Goal: Communication & Community: Participate in discussion

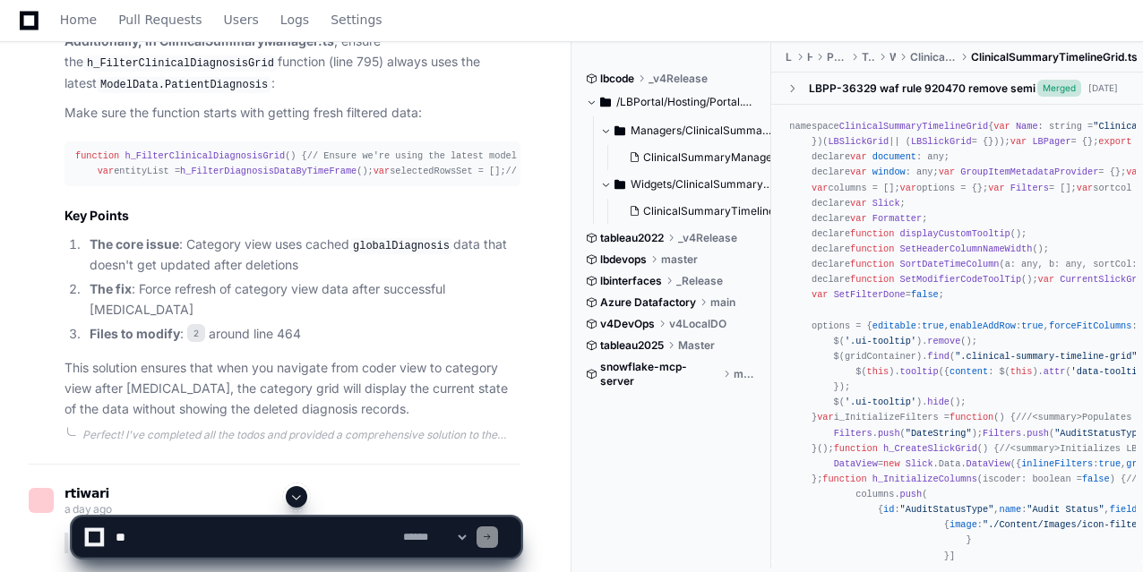
scroll to position [3360, 0]
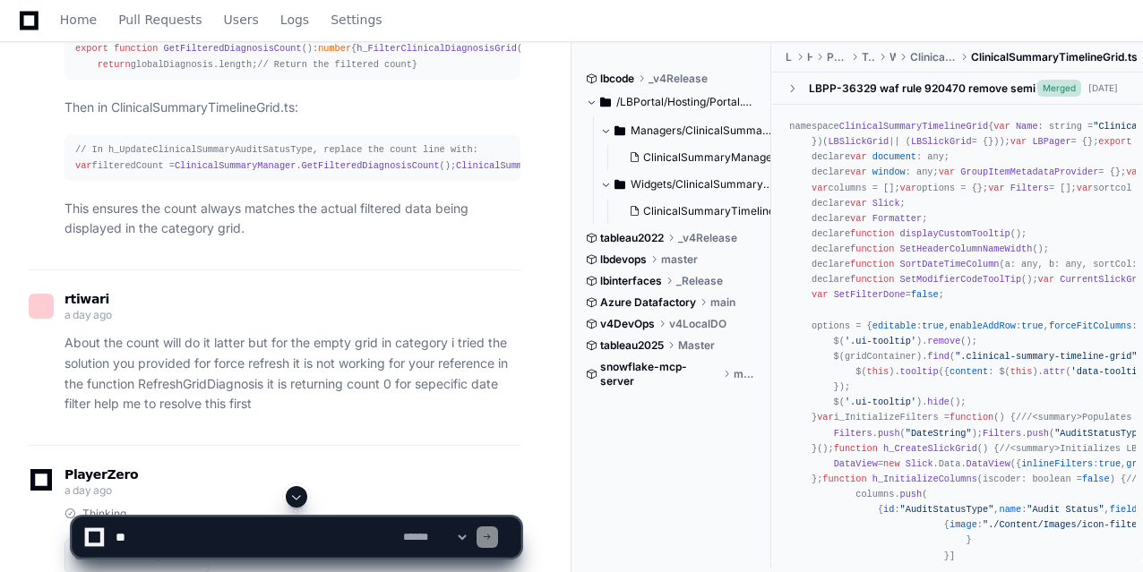
scroll to position [5294, 0]
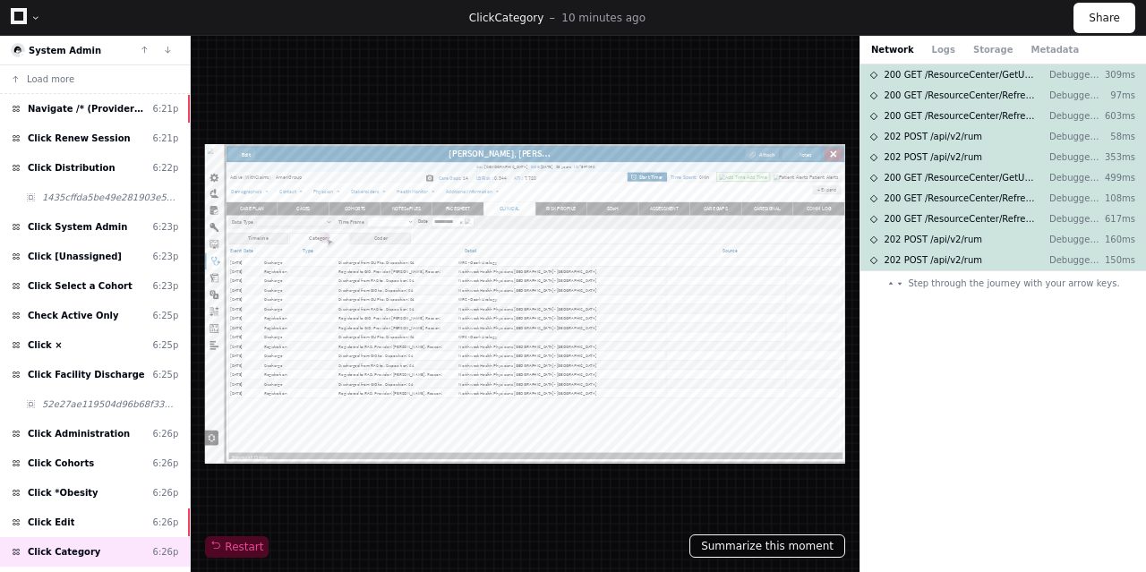
click at [758, 544] on button "Summarize this moment" at bounding box center [768, 546] width 156 height 23
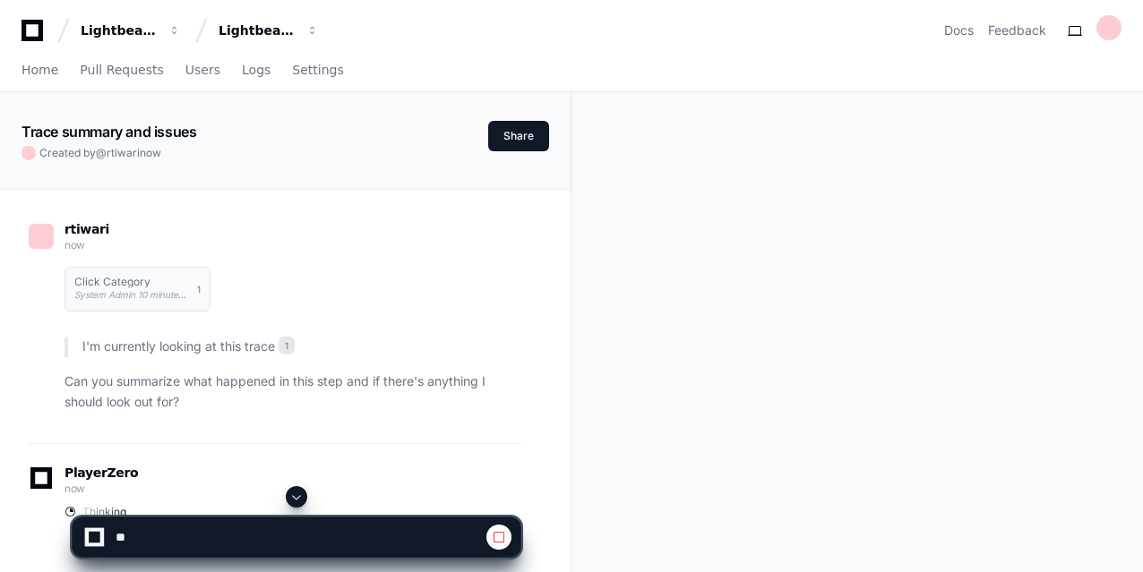
click at [538, 287] on div "rtiwari now Click Category System Admin 10 minutes ago 1 I'm currently looking …" at bounding box center [284, 374] width 527 height 369
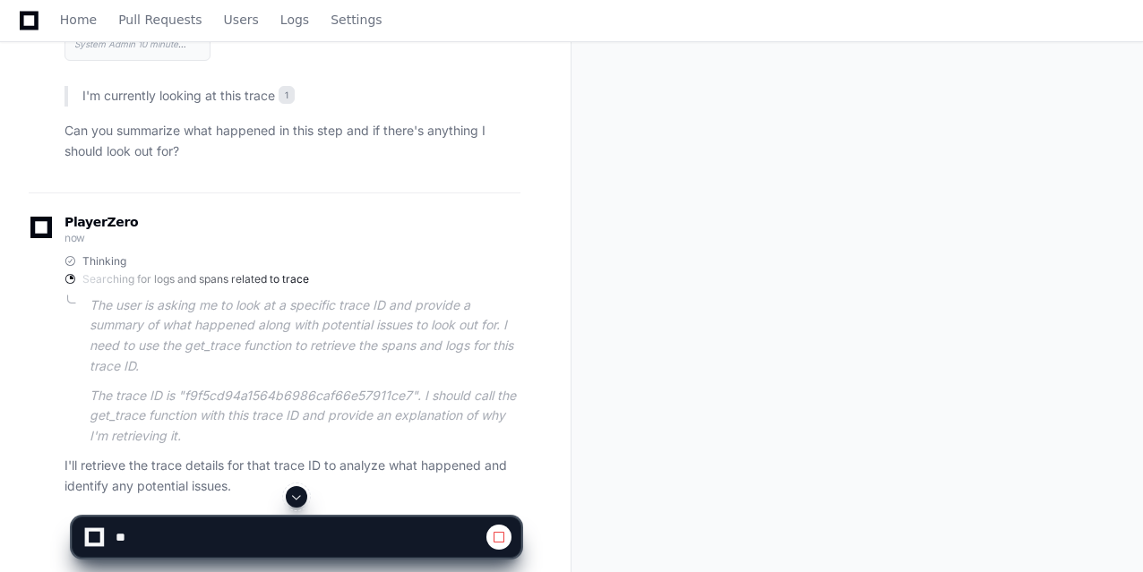
scroll to position [317, 0]
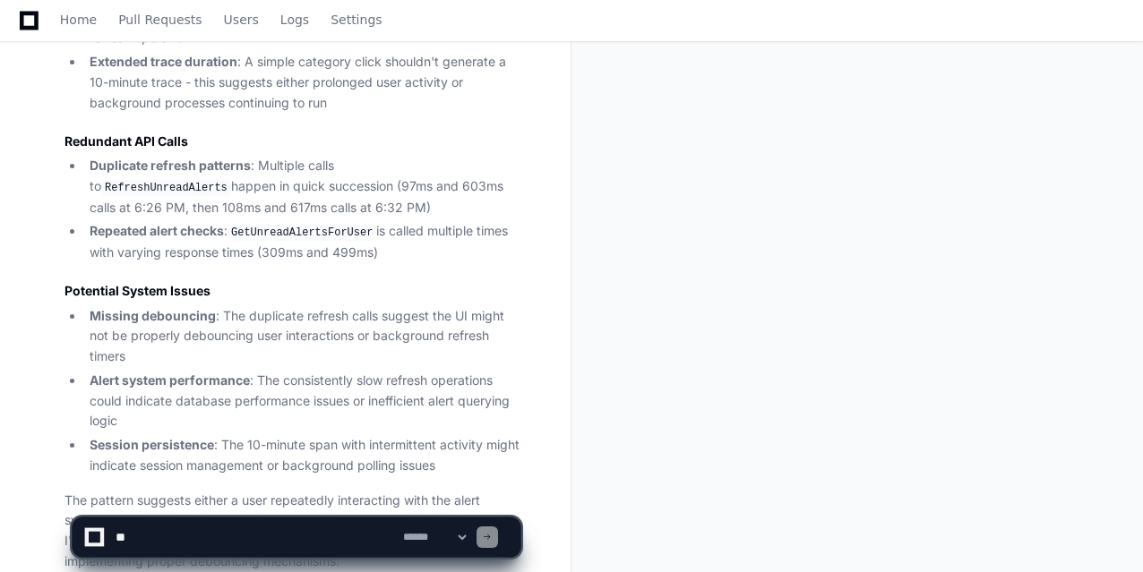
scroll to position [1101, 0]
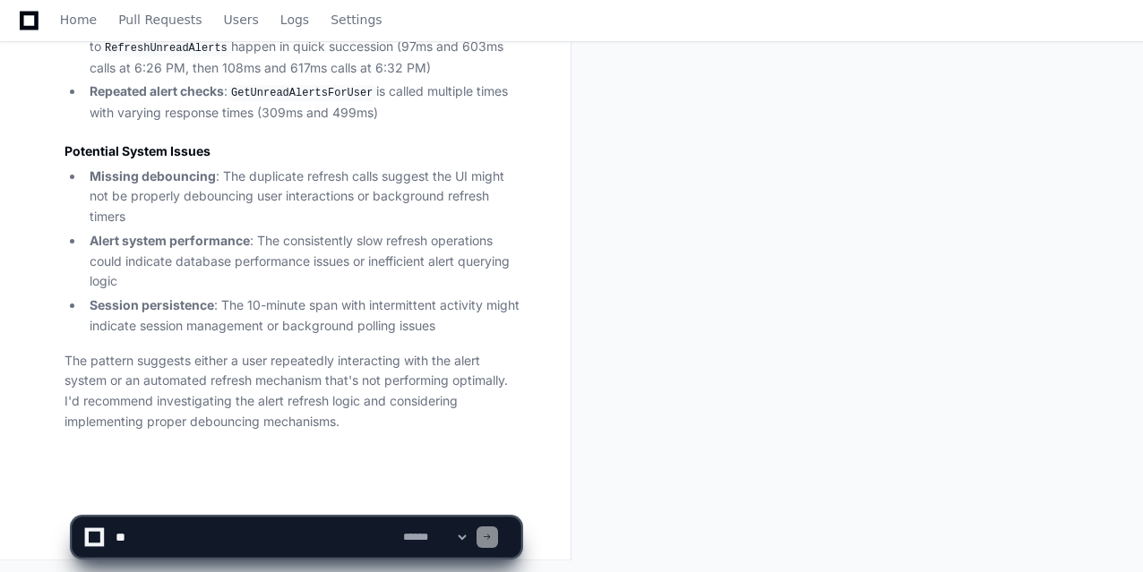
click at [210, 536] on textarea at bounding box center [255, 537] width 287 height 39
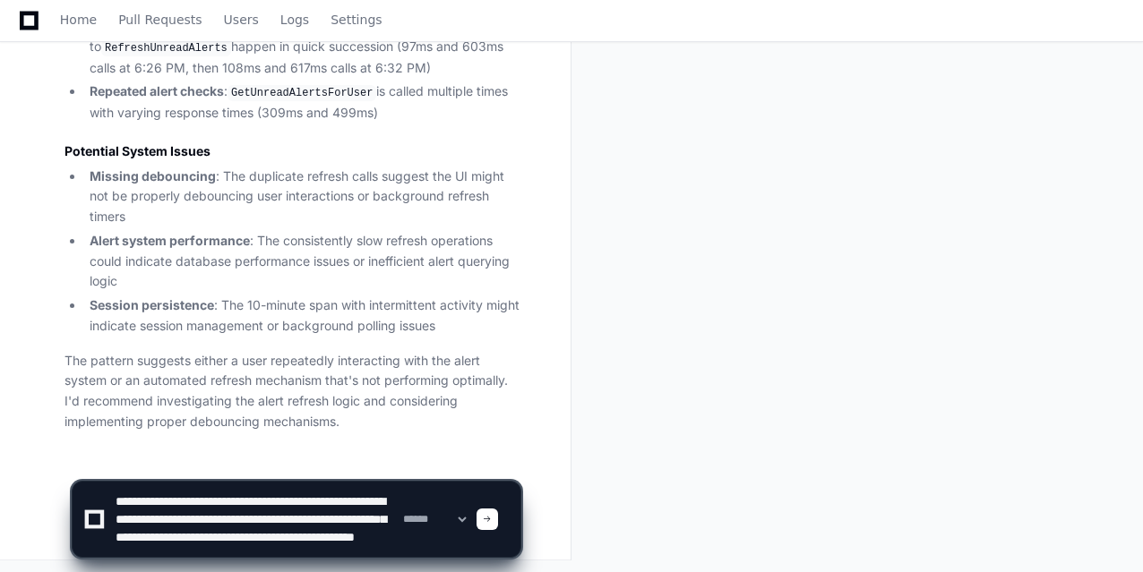
scroll to position [23, 0]
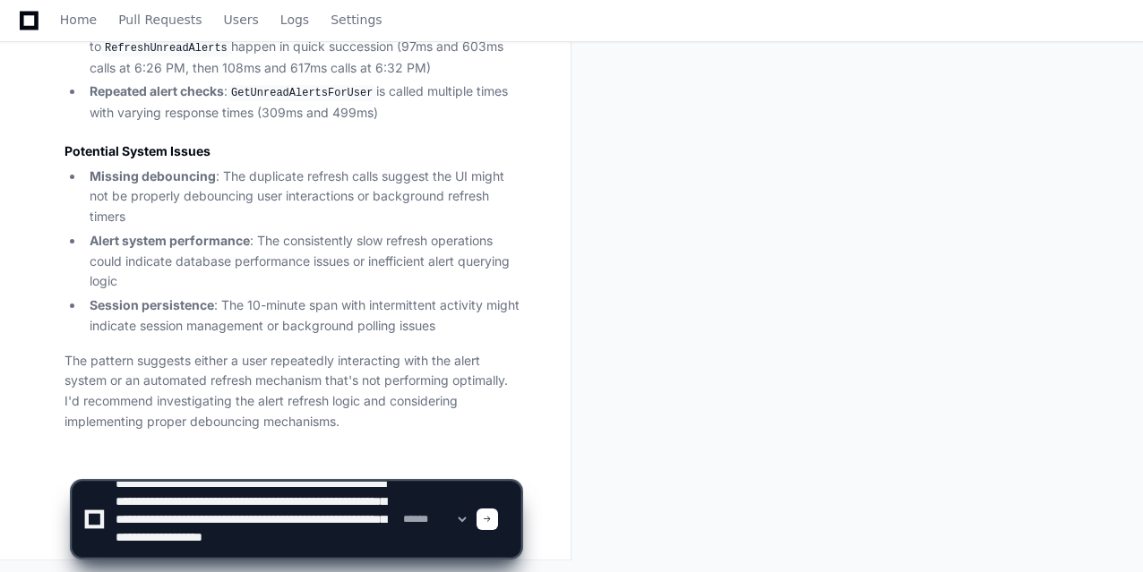
paste textarea "**********"
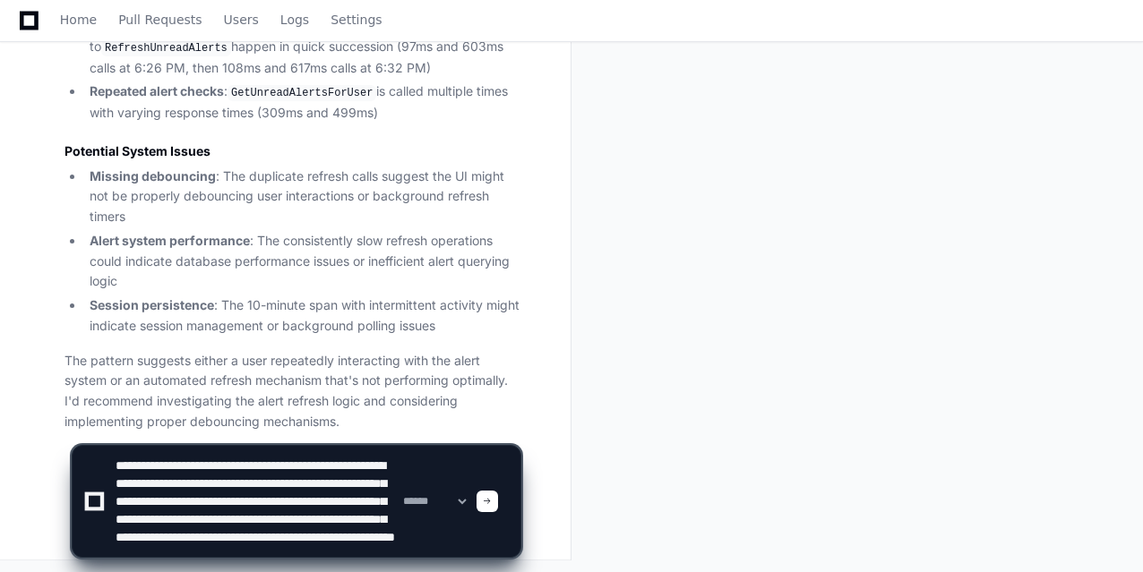
scroll to position [41, 0]
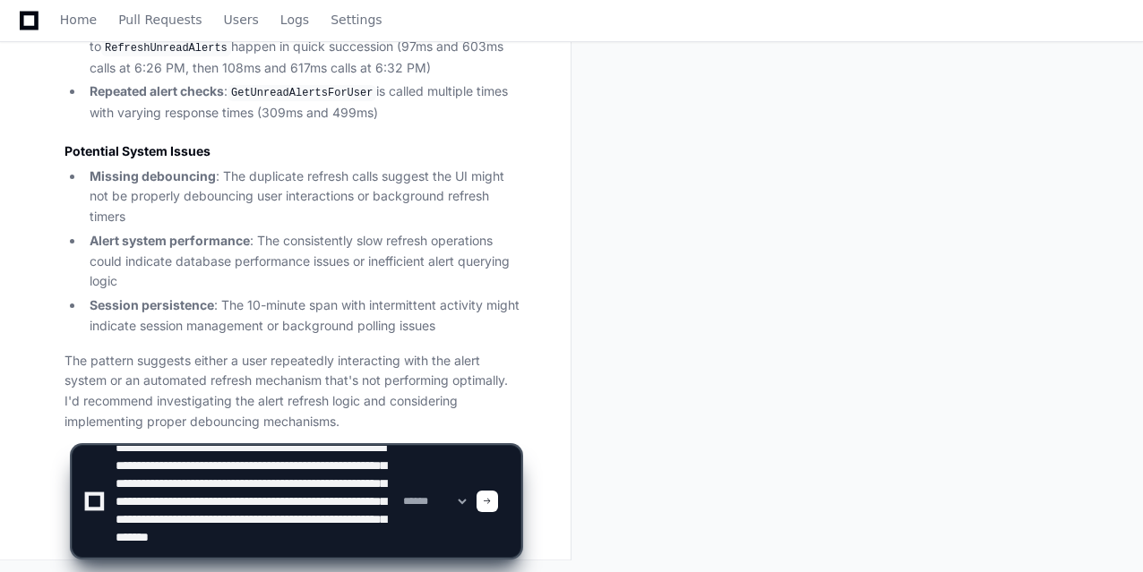
paste textarea "**********"
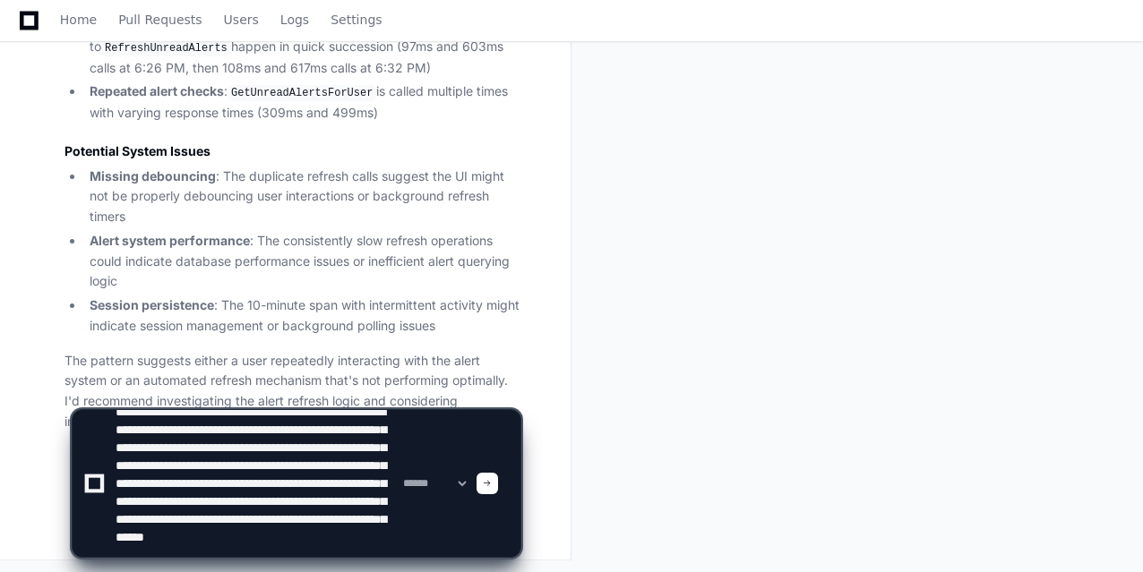
scroll to position [59, 0]
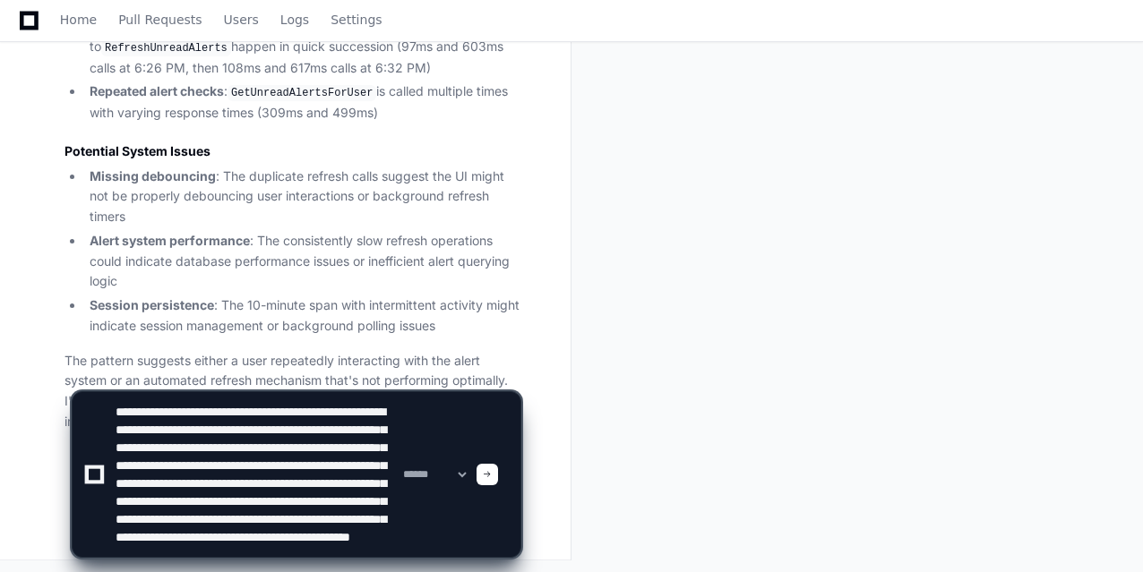
type textarea "**********"
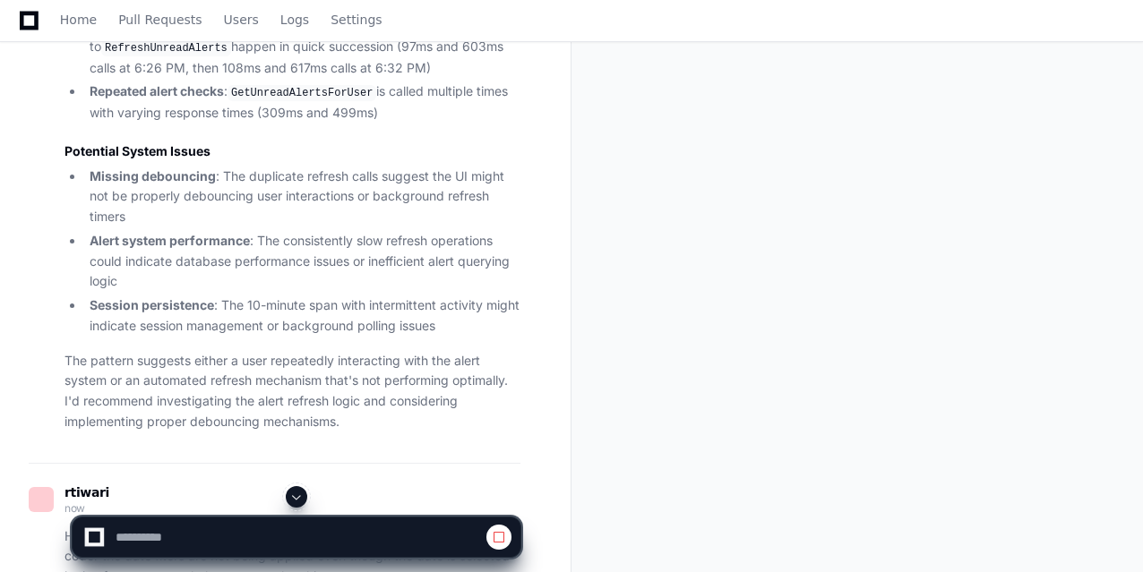
scroll to position [1116, 0]
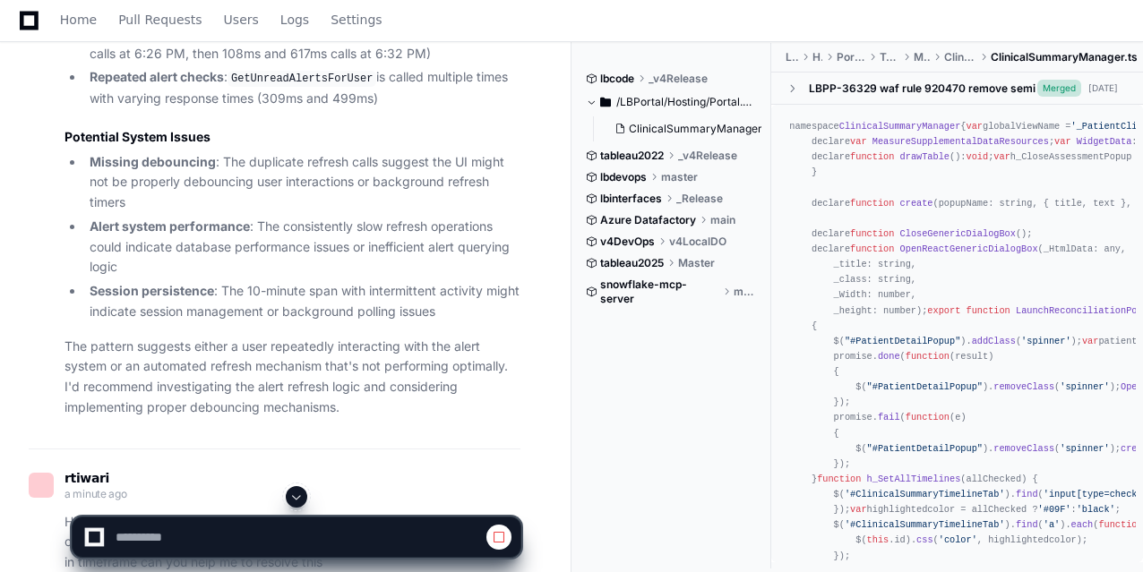
click at [544, 373] on div "rtiwari 7 minutes ago Click Category System Admin 17 minutes ago 1 I'm currentl…" at bounding box center [284, 126] width 527 height 2105
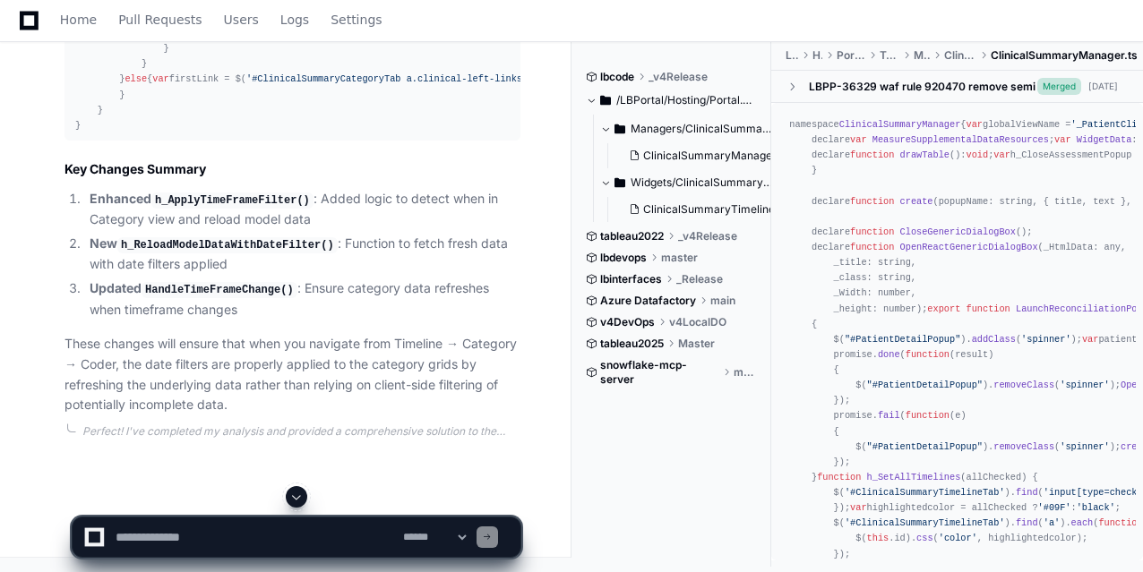
scroll to position [6203, 0]
click at [218, 551] on textarea at bounding box center [255, 537] width 287 height 39
click at [201, 544] on textarea at bounding box center [255, 537] width 287 height 39
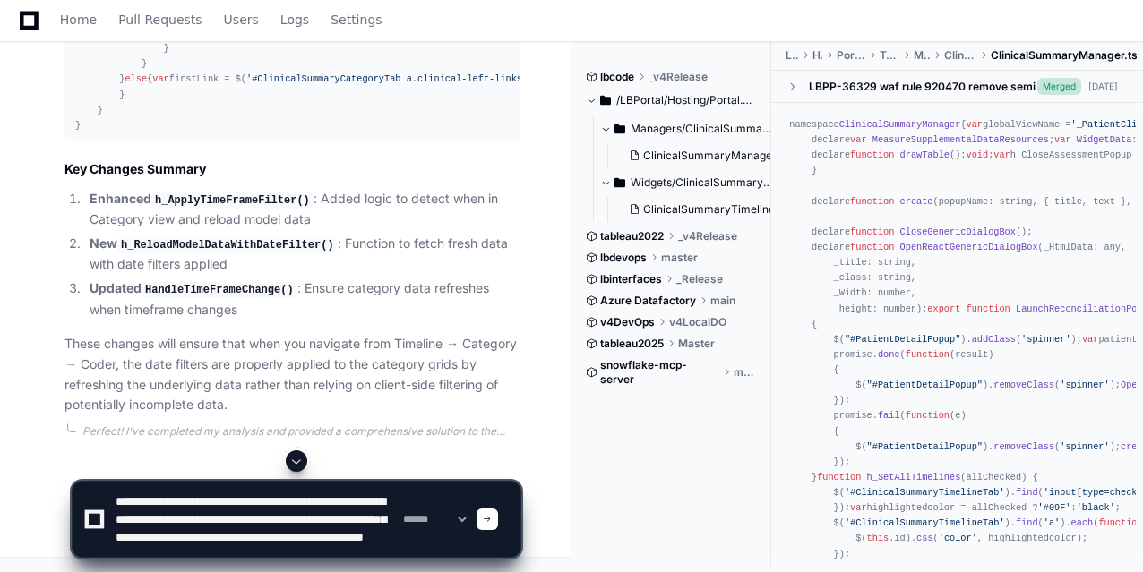
scroll to position [23, 0]
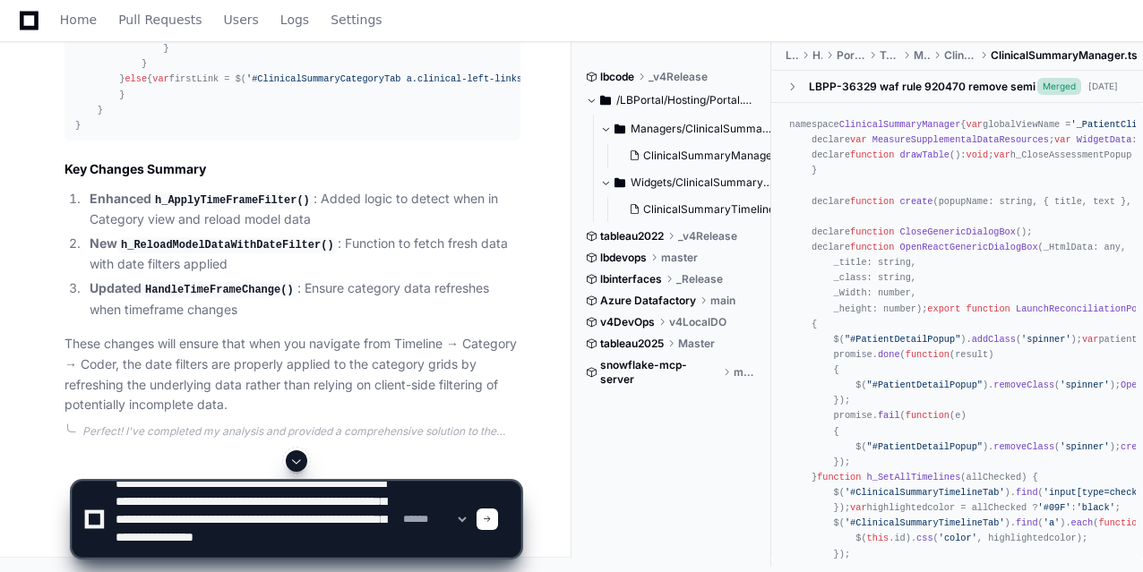
type textarea "**********"
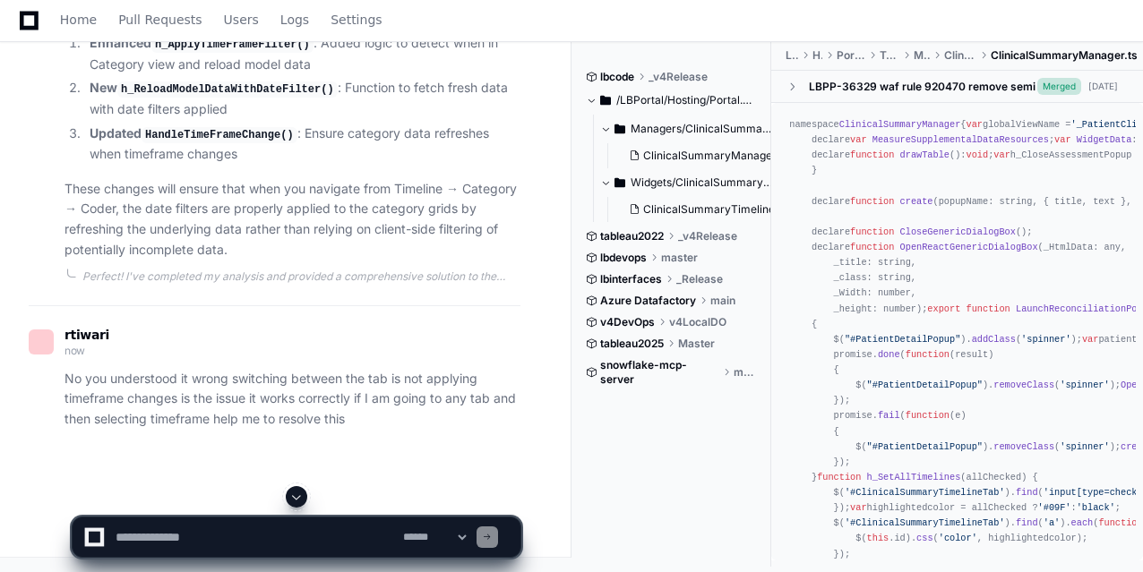
scroll to position [0, 0]
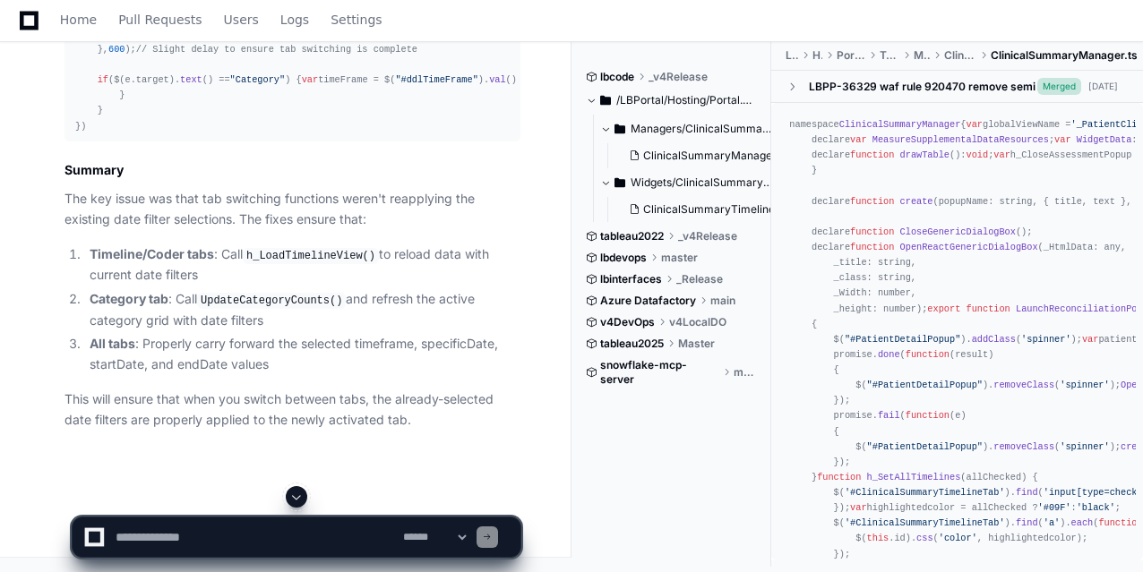
scroll to position [9606, 0]
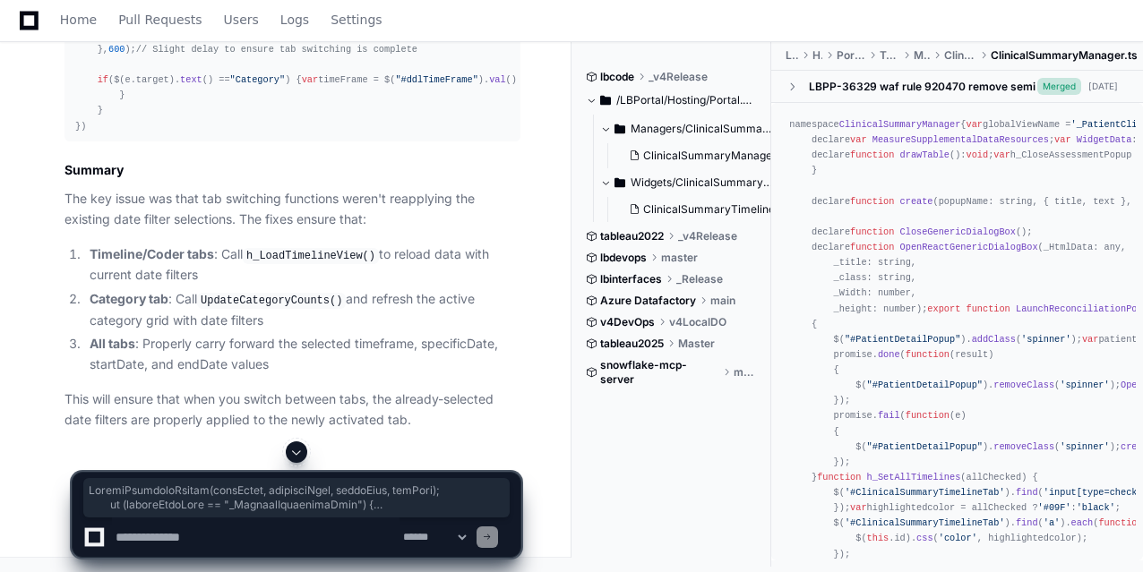
drag, startPoint x: 547, startPoint y: 82, endPoint x: 937, endPoint y: 85, distance: 389.5
